Goal: Find specific page/section: Find specific page/section

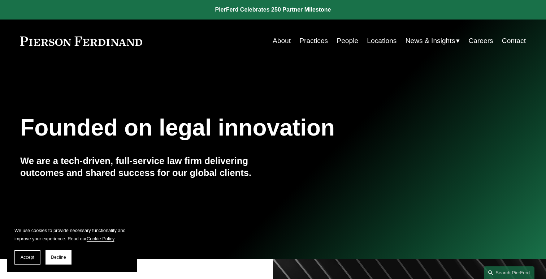
click at [343, 42] on link "People" at bounding box center [348, 41] width 22 height 14
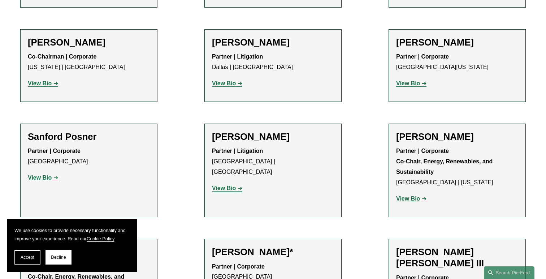
scroll to position [6797, 0]
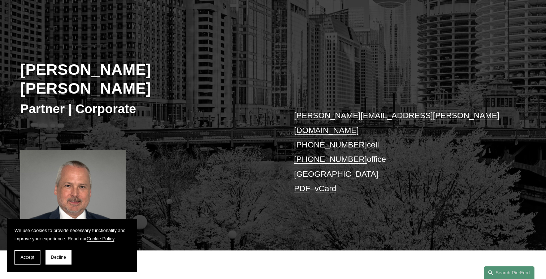
scroll to position [47, 0]
